Goal: Task Accomplishment & Management: Manage account settings

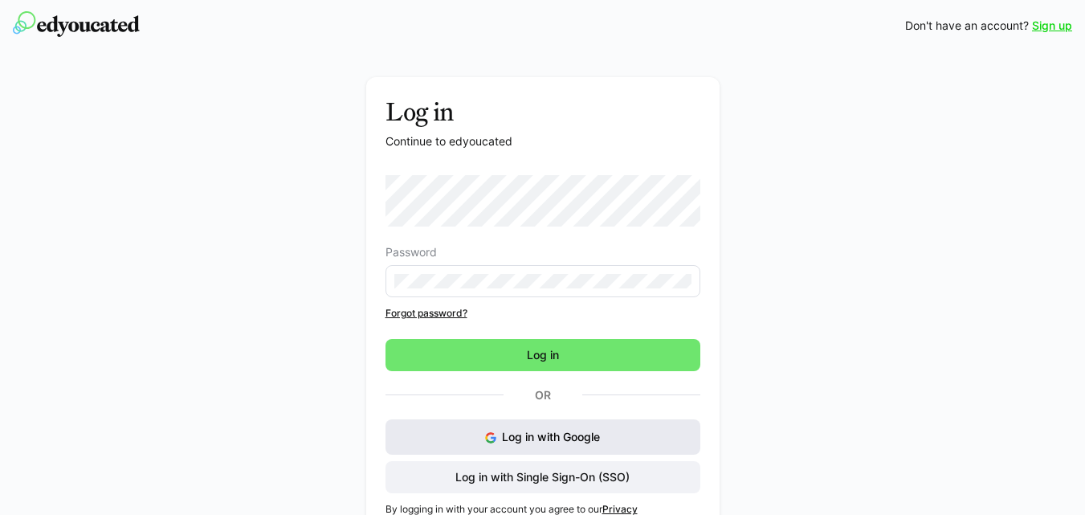
click at [551, 440] on span "Log in with Google" at bounding box center [551, 437] width 98 height 14
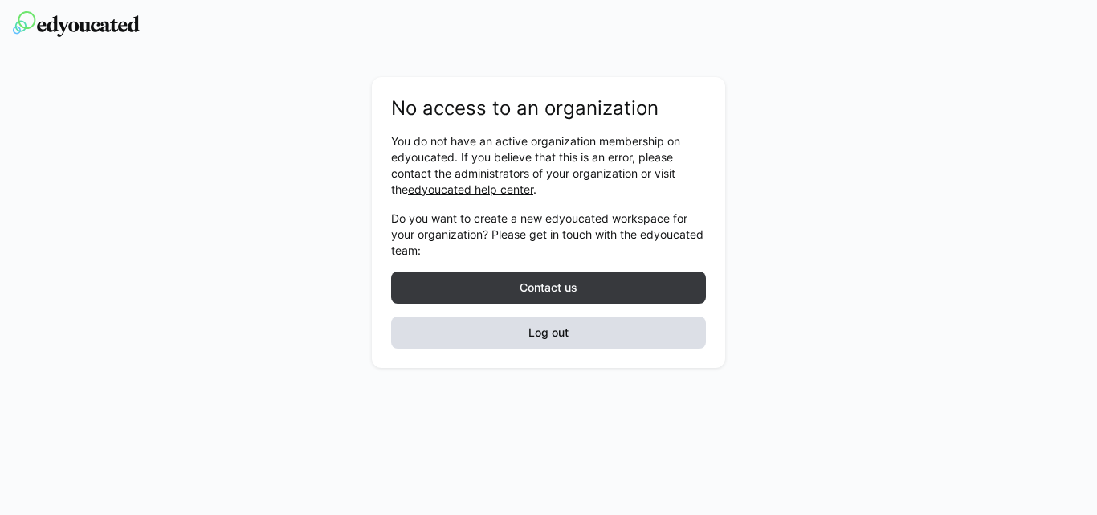
click at [629, 332] on span "Log out" at bounding box center [548, 332] width 315 height 32
